Goal: Navigation & Orientation: Find specific page/section

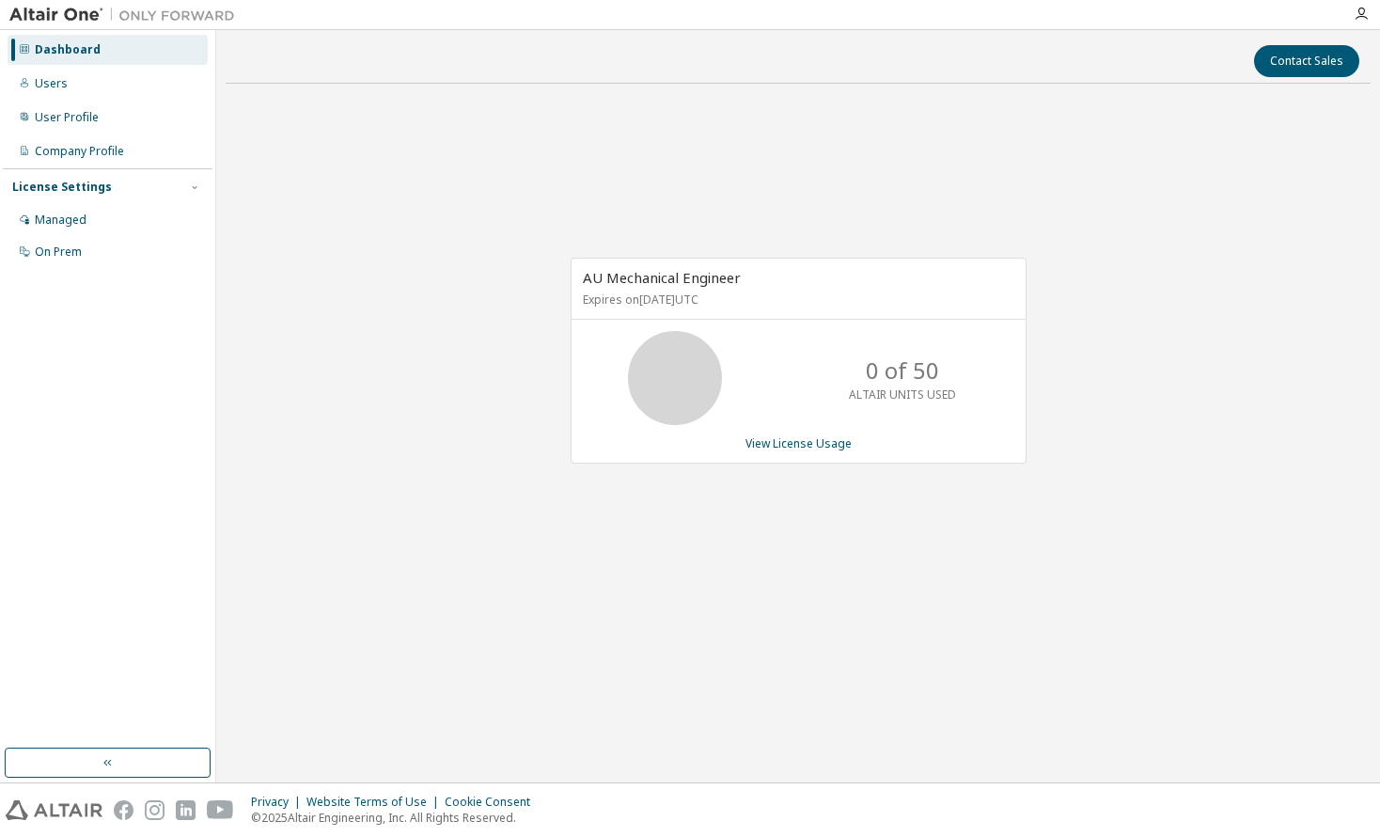
click at [297, 90] on div "Contact Sales AU Mechanical Engineer Expires on [DATE] UTC 0 of 50 ALTAIR UNITS…" at bounding box center [798, 405] width 1145 height 733
